Goal: Information Seeking & Learning: Learn about a topic

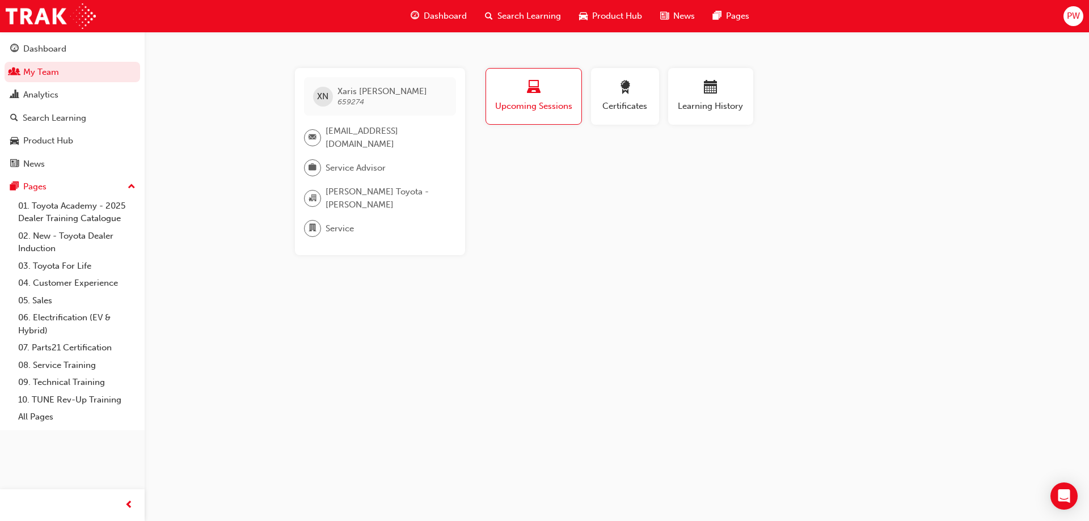
click at [431, 16] on span "Dashboard" at bounding box center [445, 16] width 43 height 13
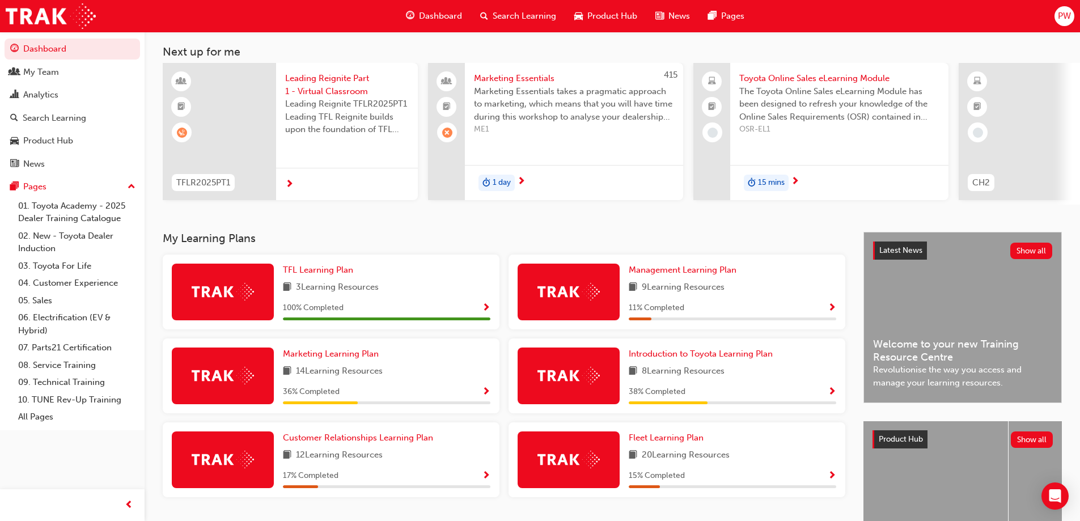
scroll to position [156, 0]
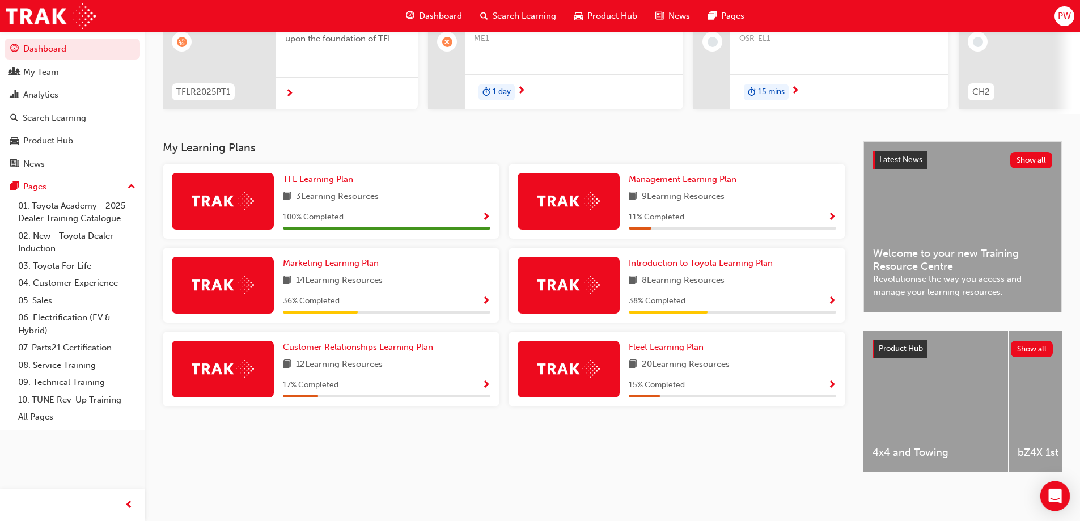
click at [1054, 494] on icon "Open Intercom Messenger" at bounding box center [1054, 496] width 13 height 15
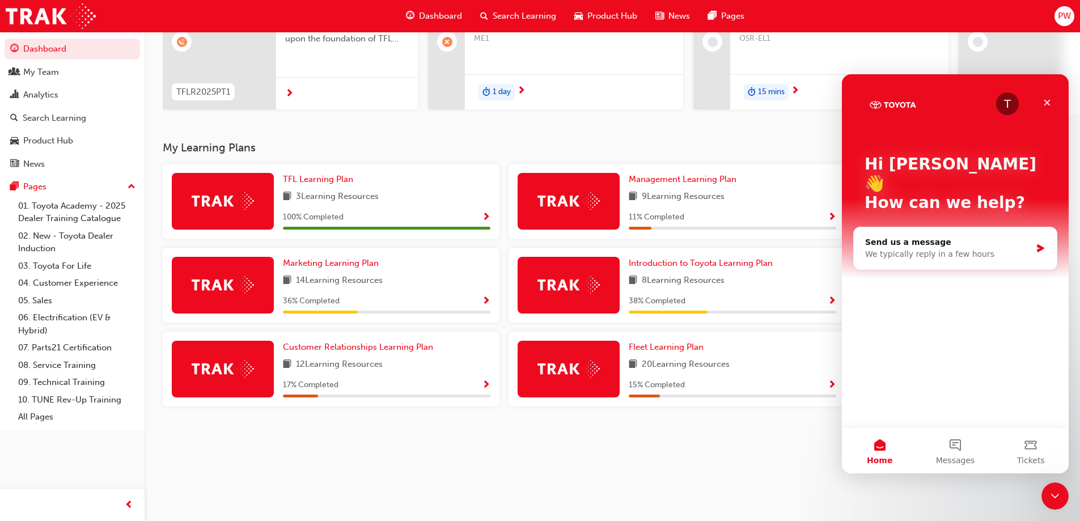
scroll to position [0, 0]
click at [716, 482] on div "My Learning Plans TFL Learning Plan 3 Learning Resources 100 % Completed Manage…" at bounding box center [513, 317] width 701 height 352
click at [1048, 97] on div "Close" at bounding box center [1047, 102] width 20 height 20
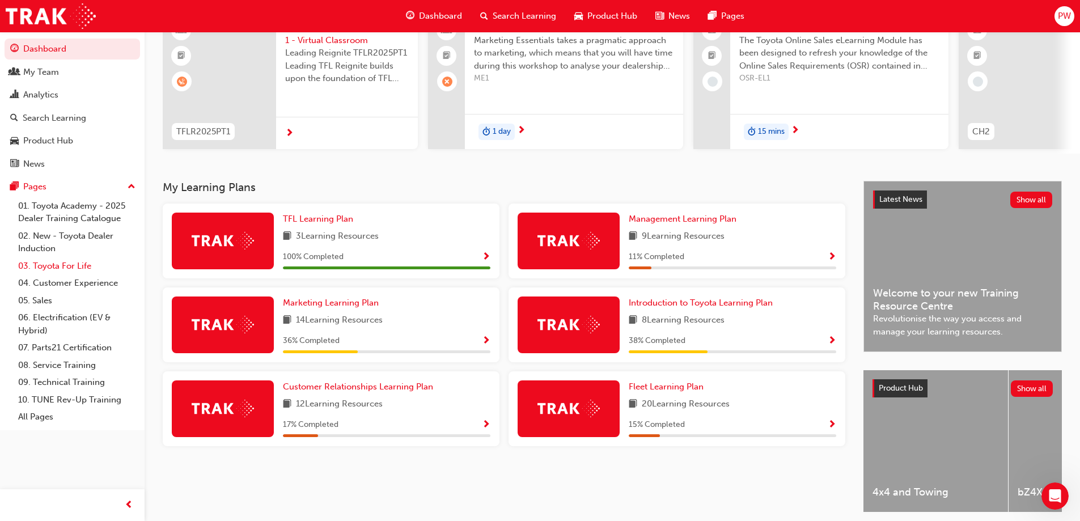
scroll to position [43, 0]
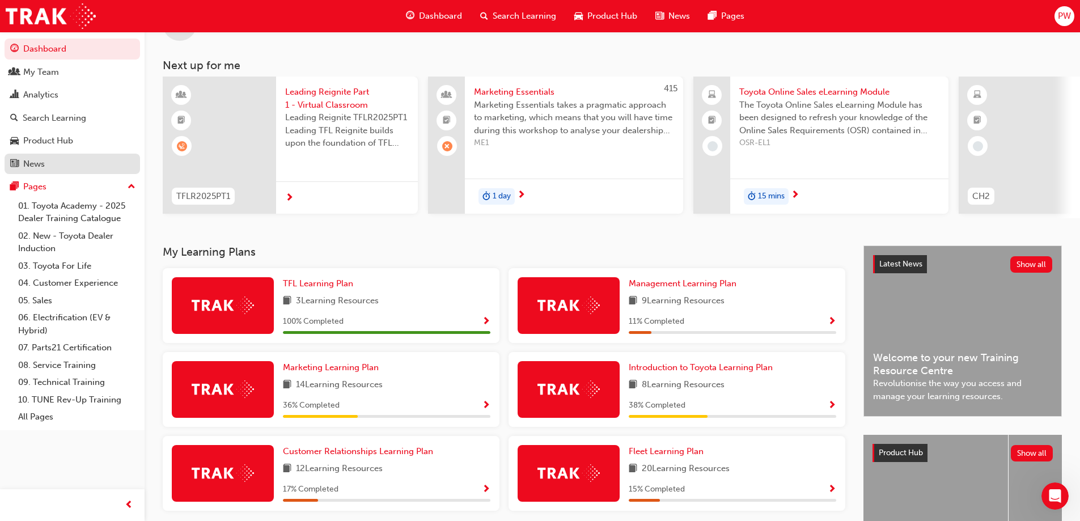
click at [16, 163] on span "news-icon" at bounding box center [14, 164] width 9 height 10
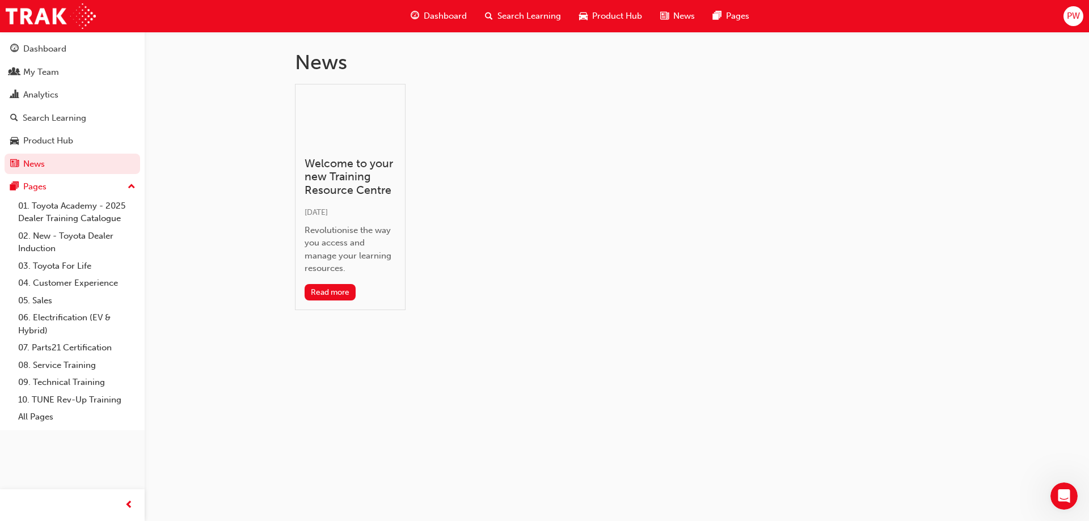
click at [530, 10] on span "Search Learning" at bounding box center [529, 16] width 64 height 13
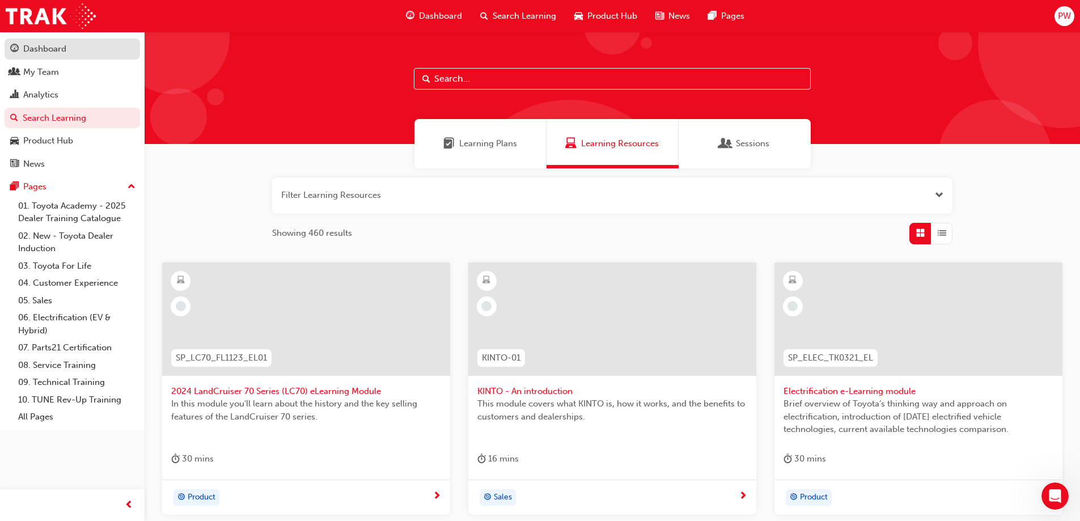
click at [23, 47] on div "Dashboard" at bounding box center [72, 49] width 124 height 14
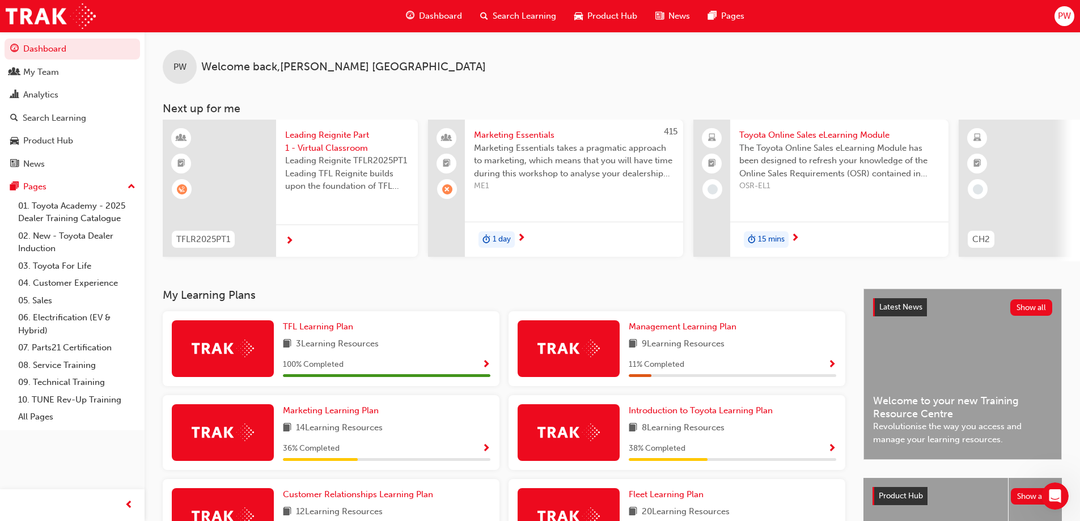
click at [1062, 18] on span "PW" at bounding box center [1064, 16] width 13 height 13
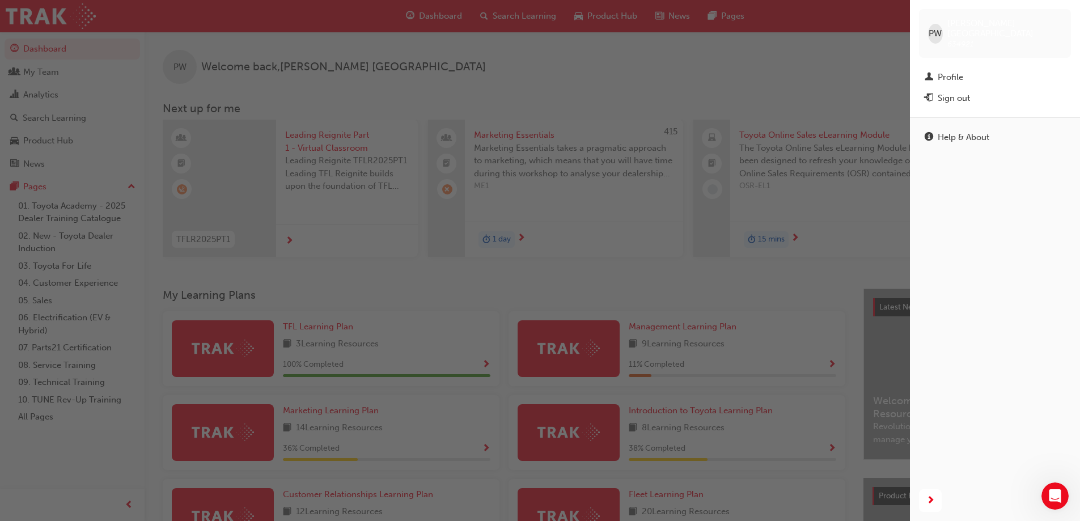
click at [848, 73] on div "button" at bounding box center [455, 260] width 910 height 521
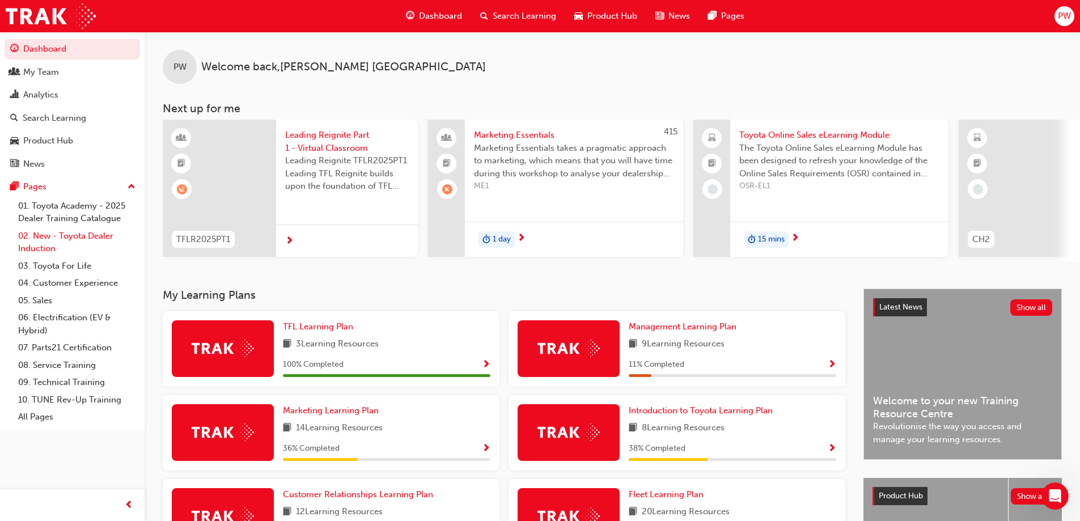
click at [25, 240] on link "02. New - Toyota Dealer Induction" at bounding box center [77, 242] width 126 height 30
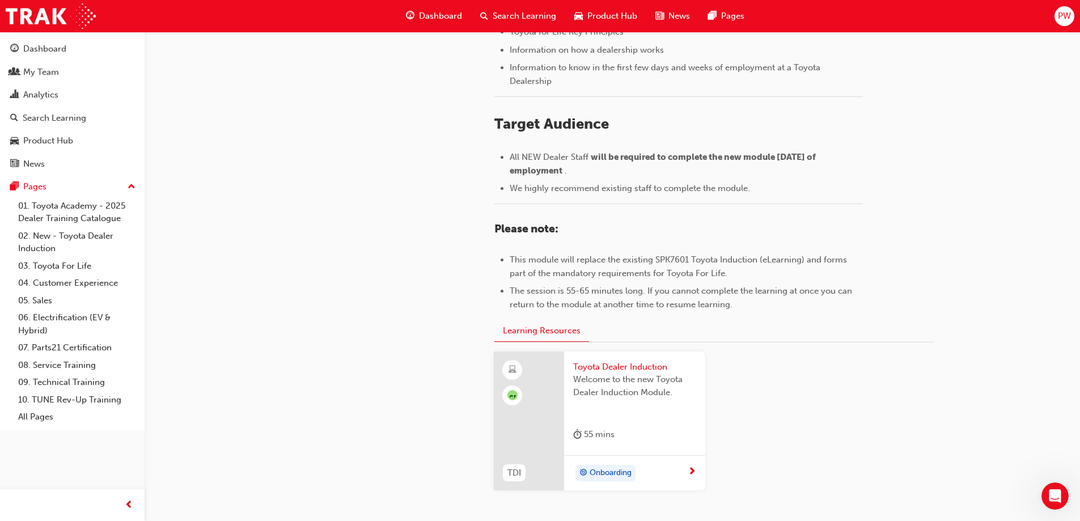
scroll to position [494, 0]
